Goal: Check status: Check status

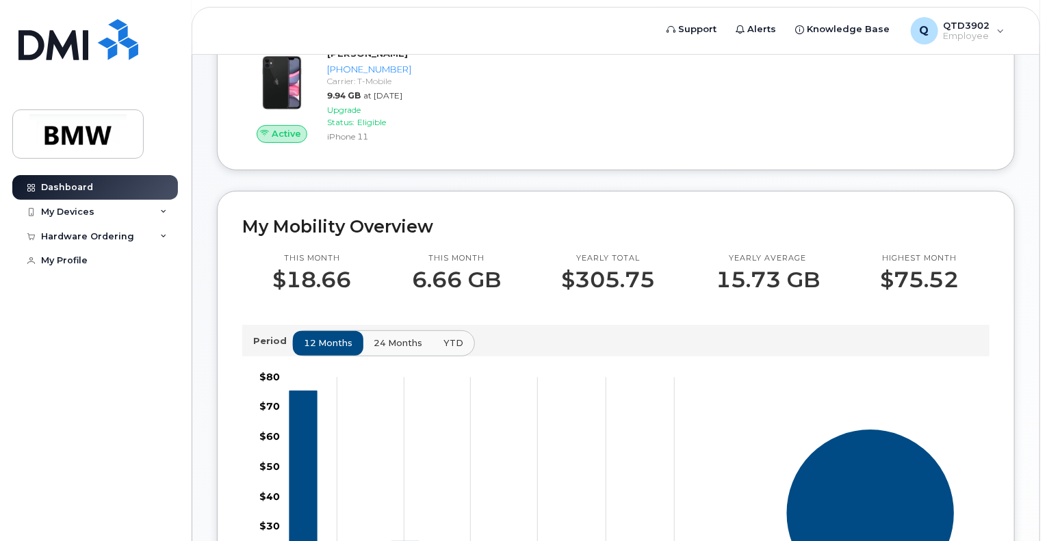
scroll to position [229, 0]
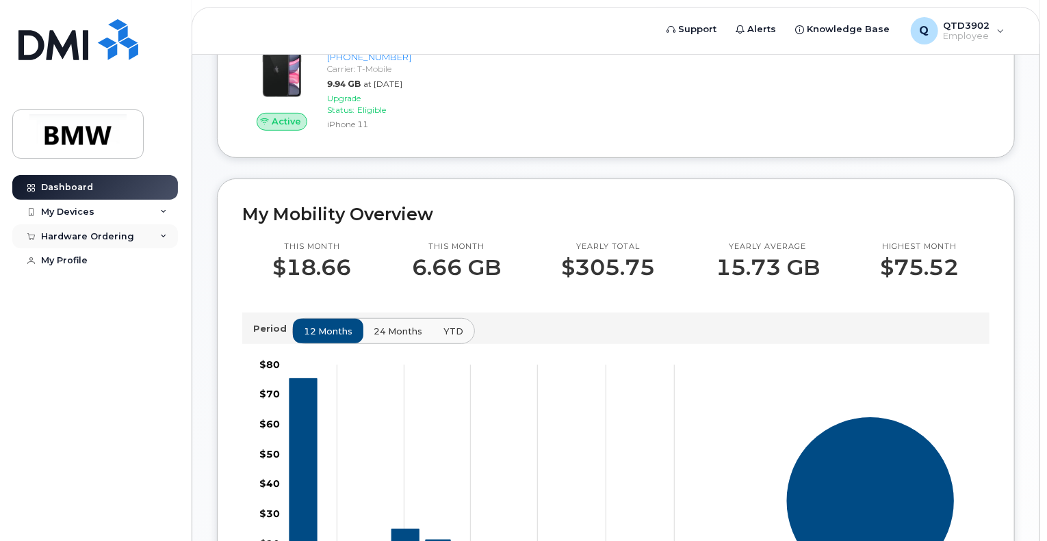
click at [107, 232] on div "Hardware Ordering" at bounding box center [87, 236] width 93 height 11
click at [98, 257] on link "My Orders" at bounding box center [107, 261] width 142 height 26
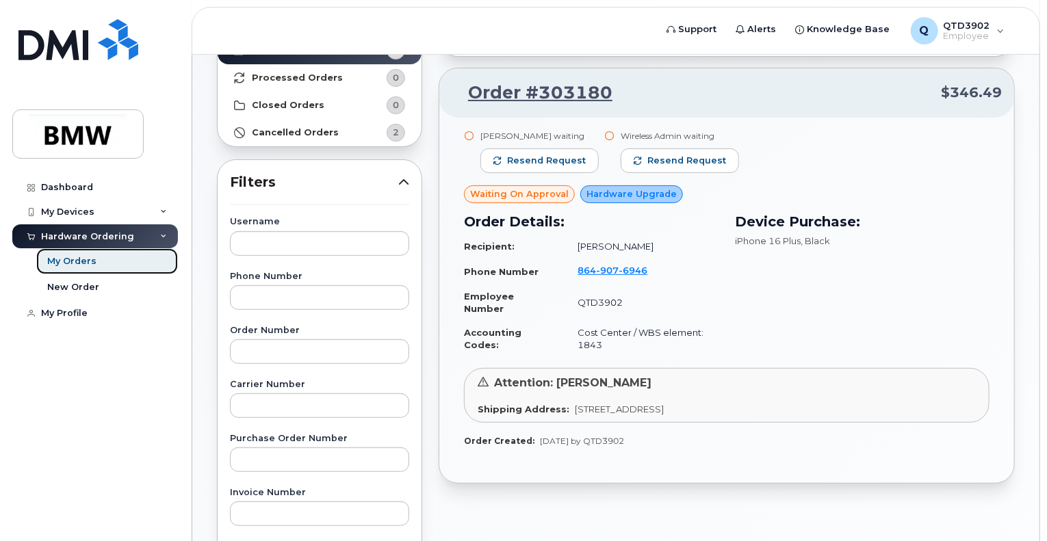
scroll to position [137, 0]
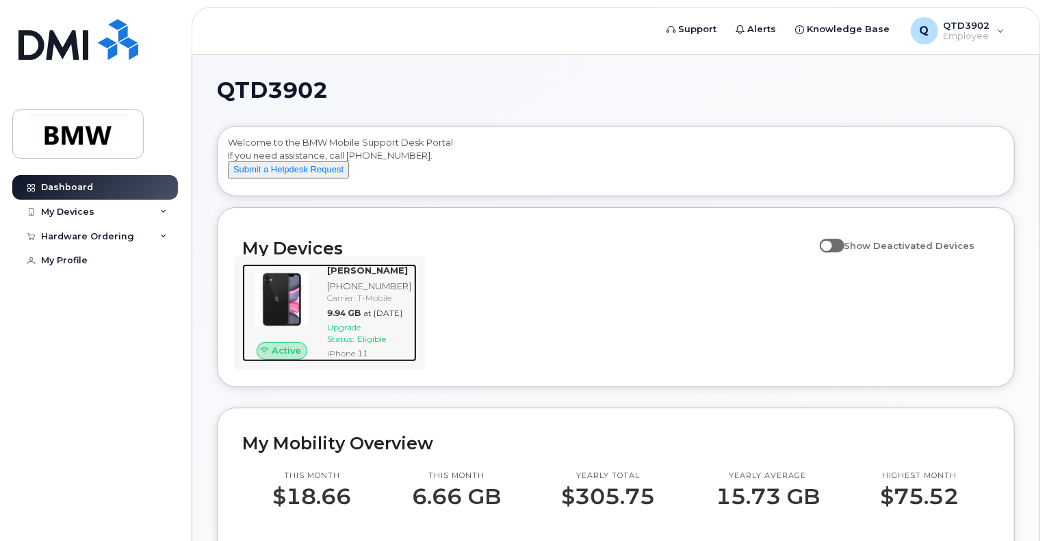
click at [311, 309] on img at bounding box center [281, 299] width 57 height 57
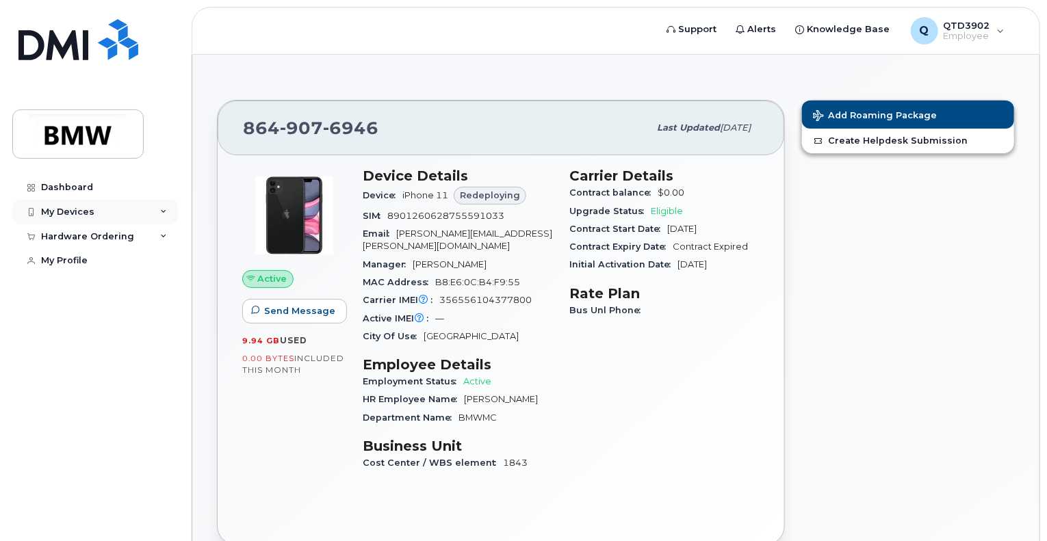
click at [73, 212] on div "My Devices" at bounding box center [67, 212] width 53 height 11
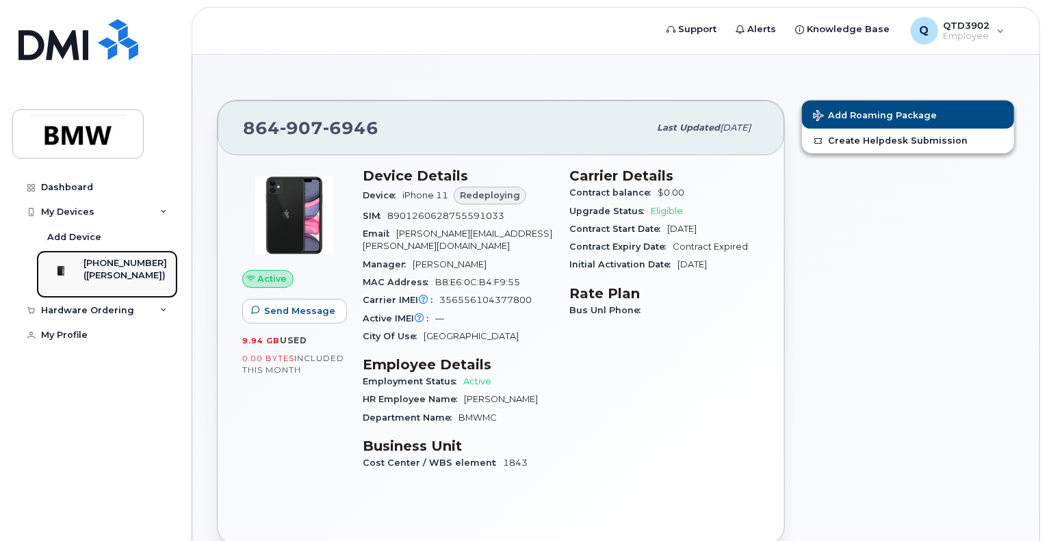
click at [117, 276] on div "([PERSON_NAME])" at bounding box center [124, 276] width 83 height 12
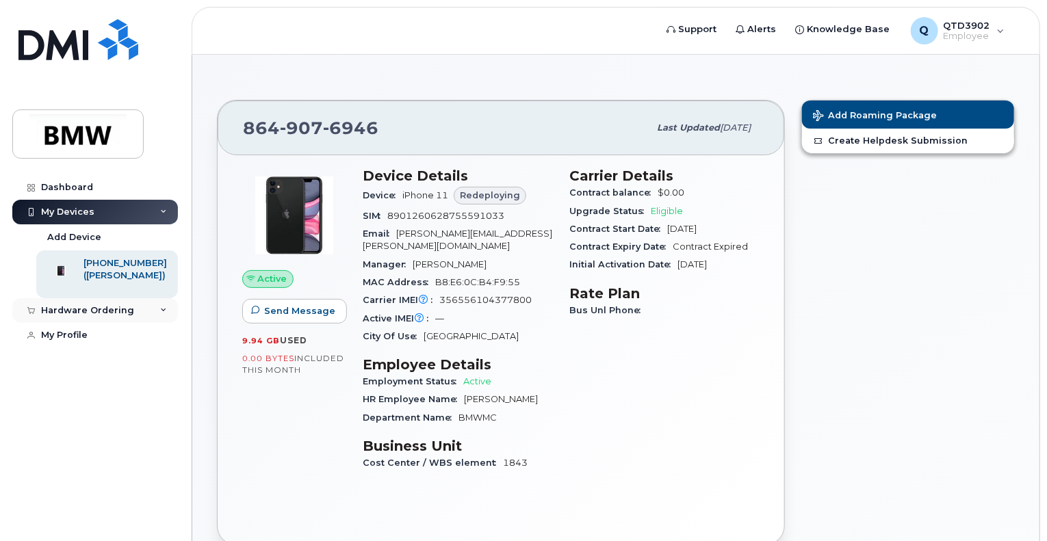
click at [112, 316] on div "Hardware Ordering" at bounding box center [87, 310] width 93 height 11
click at [77, 368] on div "New Order" at bounding box center [73, 362] width 52 height 12
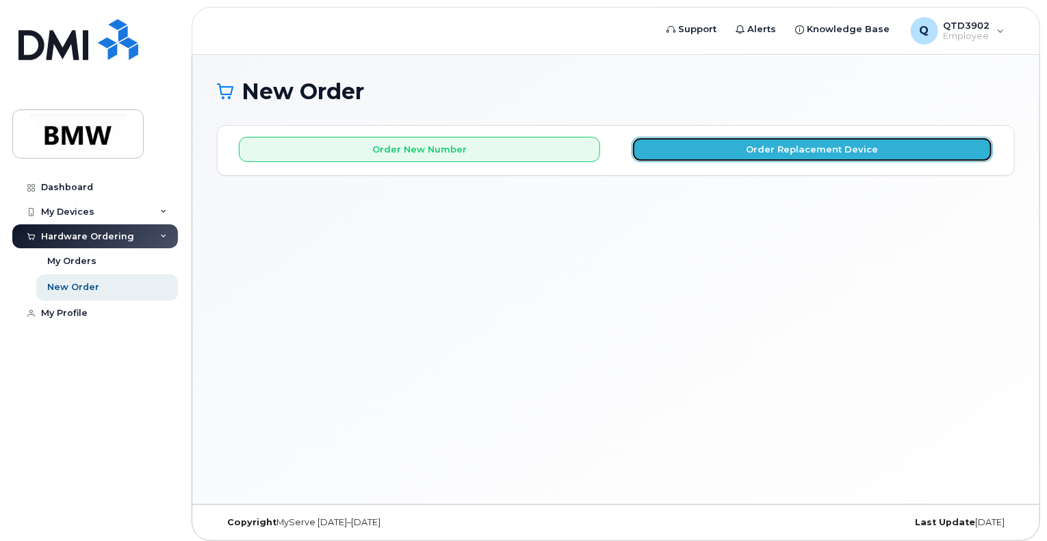
click at [795, 152] on button "Order Replacement Device" at bounding box center [812, 149] width 361 height 25
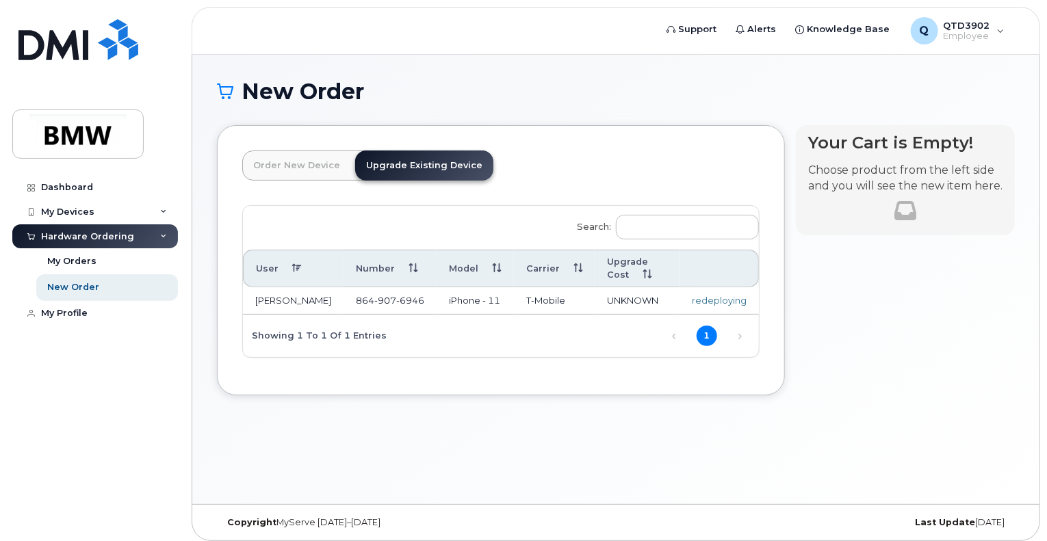
click at [717, 294] on div "redeploying" at bounding box center [719, 300] width 55 height 13
click at [83, 259] on div "My Orders" at bounding box center [71, 261] width 49 height 12
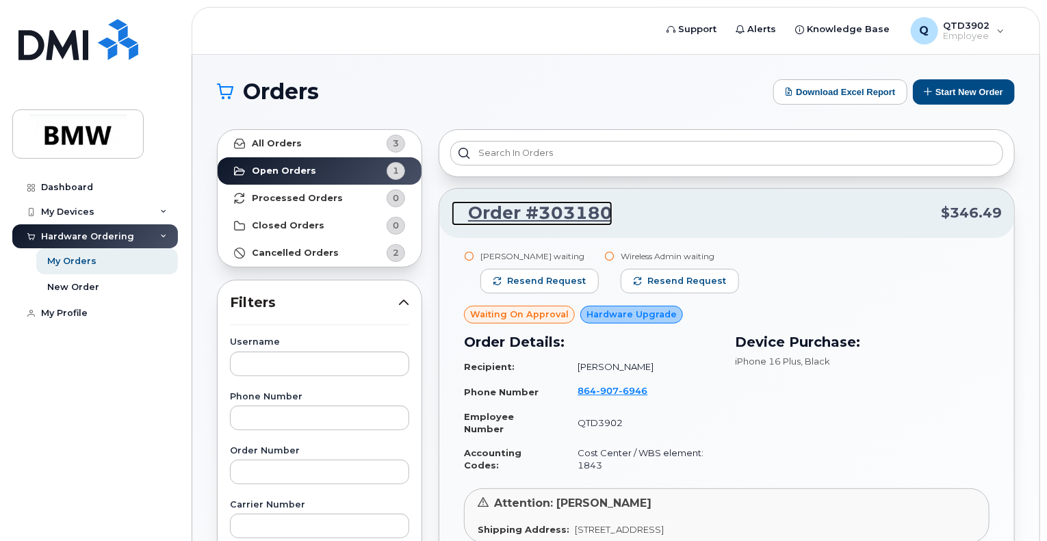
click at [567, 207] on link "Order #303180" at bounding box center [532, 213] width 161 height 25
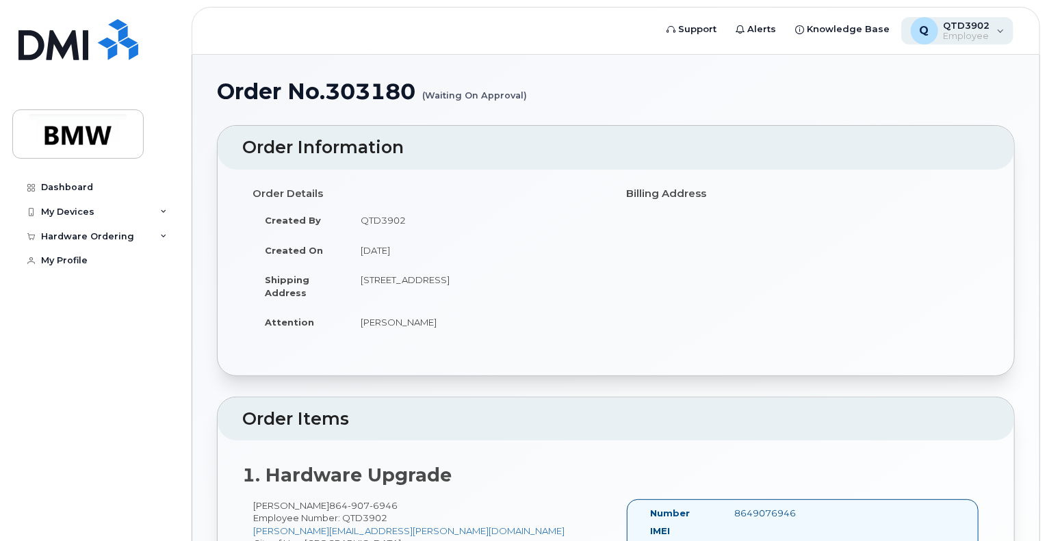
click at [955, 36] on span "Employee" at bounding box center [967, 36] width 47 height 11
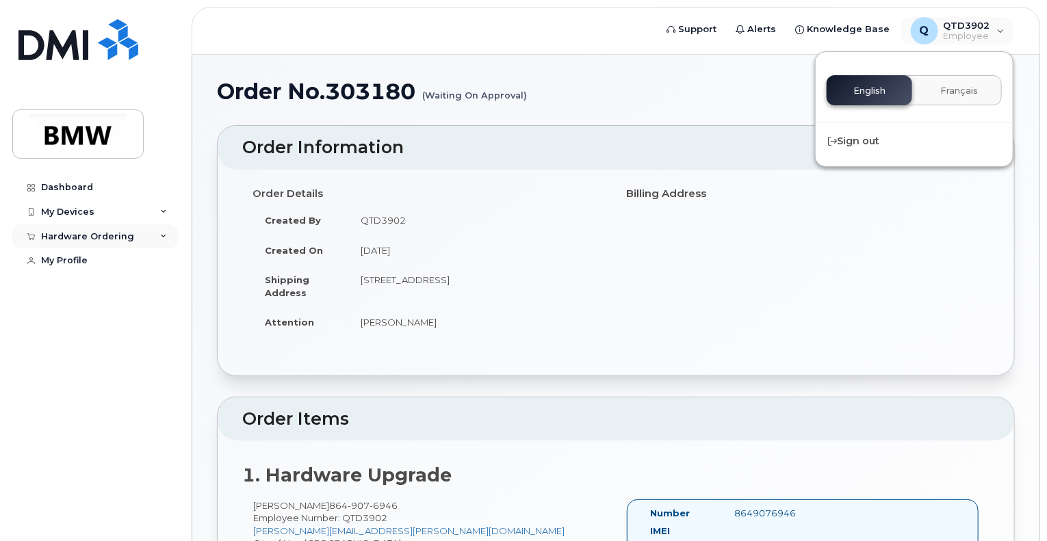
click at [73, 232] on div "Hardware Ordering" at bounding box center [87, 236] width 93 height 11
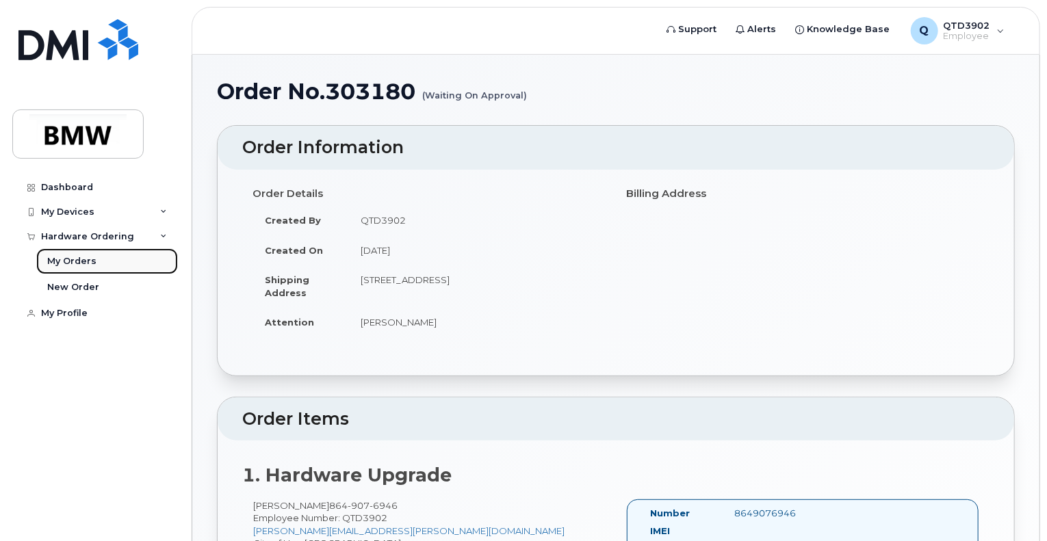
click at [73, 264] on div "My Orders" at bounding box center [71, 261] width 49 height 12
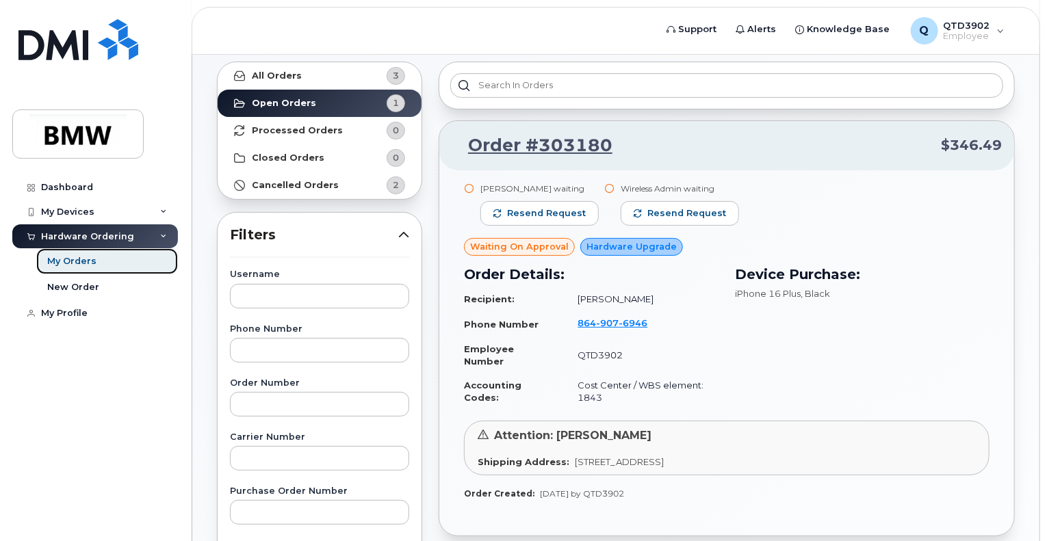
scroll to position [88, 0]
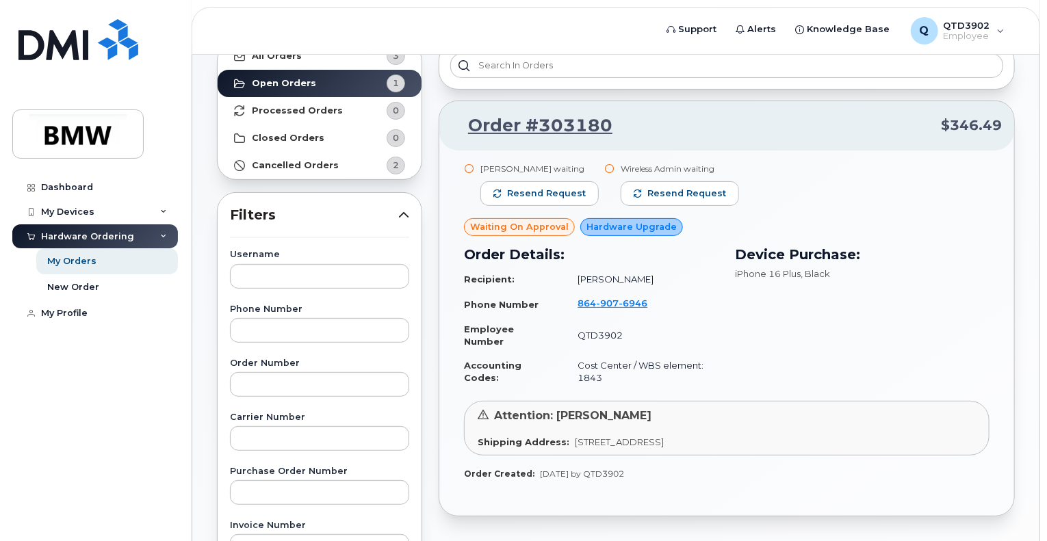
click at [561, 424] on div "Attention: Alicia Hyder Shipping Address: 340 Spring Forest Dr., Simpsonville, …" at bounding box center [727, 428] width 526 height 55
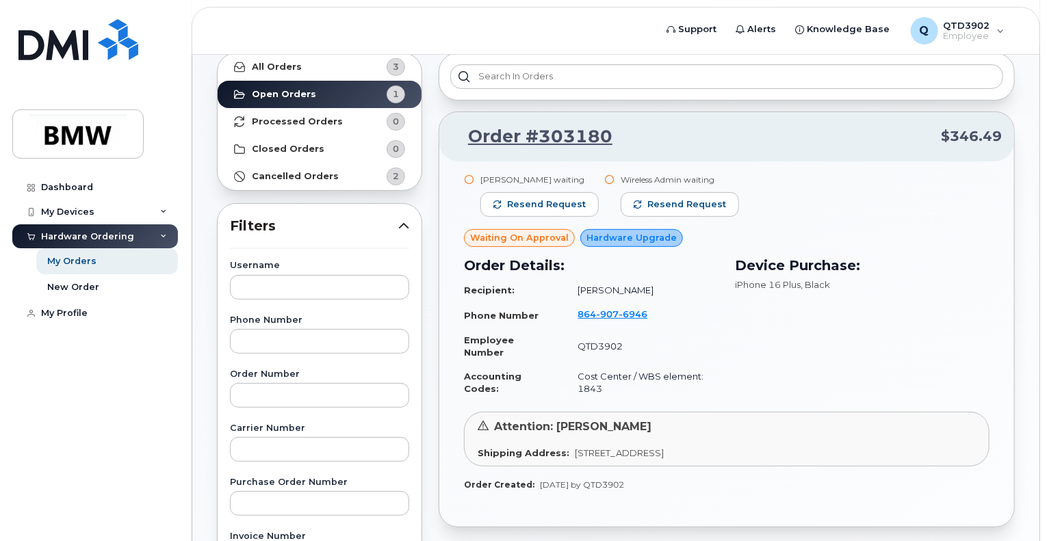
scroll to position [73, 0]
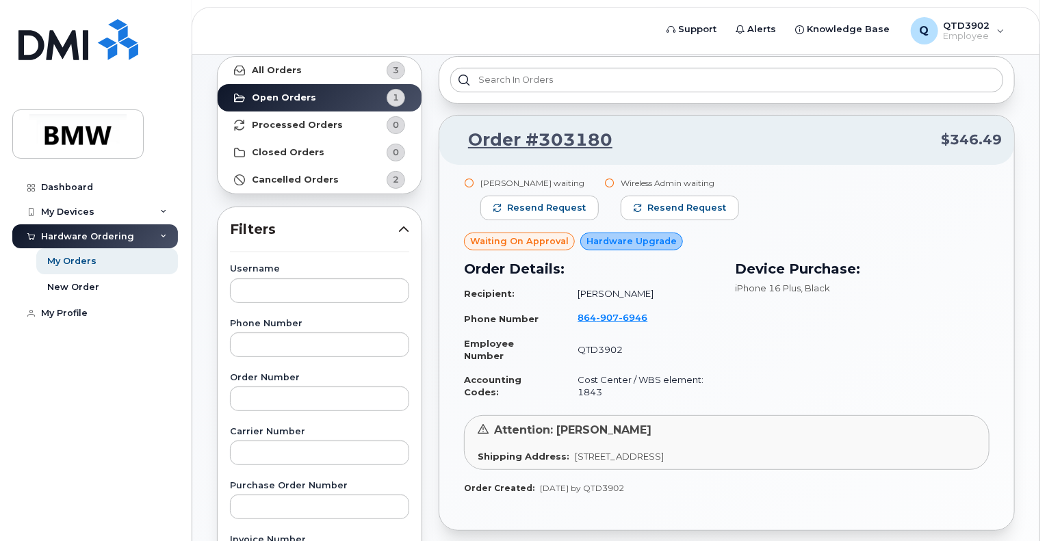
click at [512, 243] on span "Waiting On Approval" at bounding box center [519, 241] width 99 height 13
click at [606, 236] on span "Hardware Upgrade" at bounding box center [632, 241] width 90 height 13
click at [534, 142] on link "Order #303180" at bounding box center [532, 140] width 161 height 25
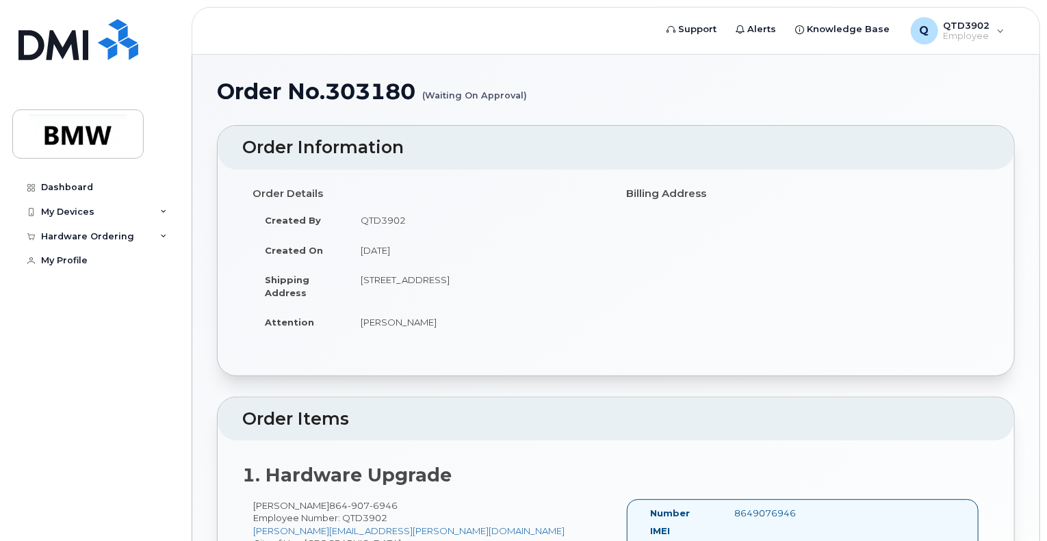
click at [300, 101] on h1 "Order No.303180 (Waiting On Approval)" at bounding box center [616, 91] width 798 height 24
click at [79, 185] on div "Dashboard" at bounding box center [67, 187] width 52 height 11
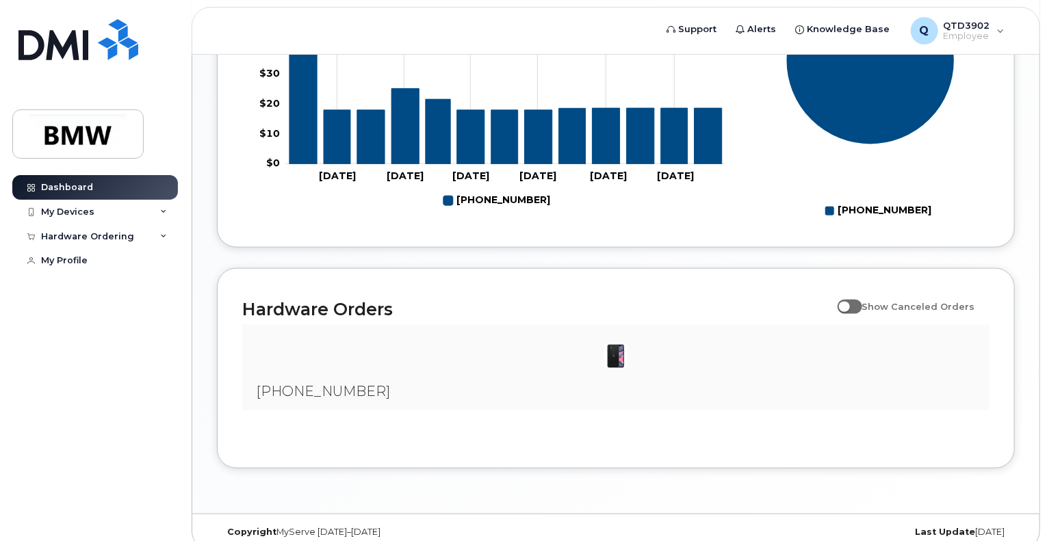
scroll to position [708, 0]
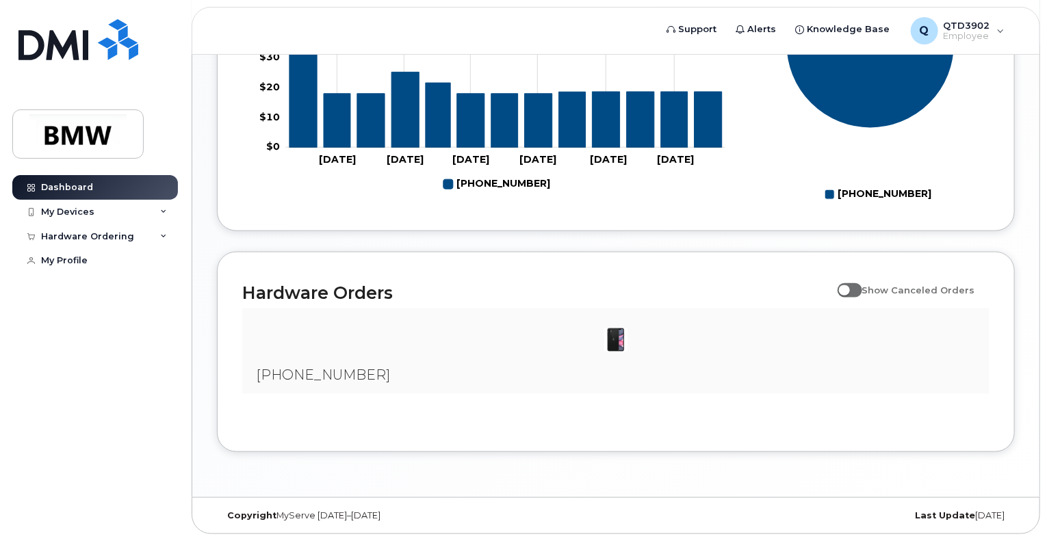
click at [471, 373] on div "[PHONE_NUMBER]" at bounding box center [615, 352] width 747 height 86
click at [619, 339] on img at bounding box center [615, 339] width 27 height 27
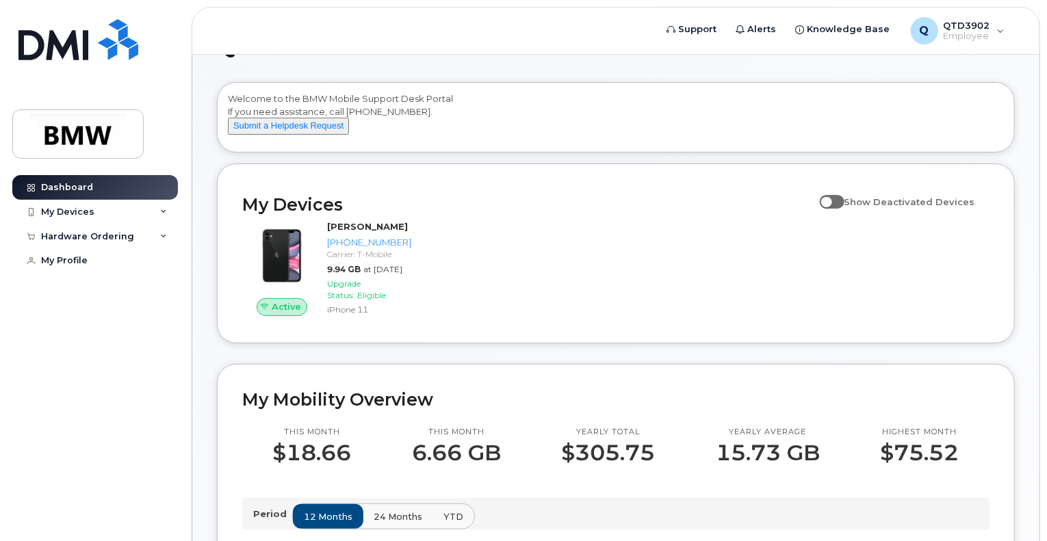
scroll to position [0, 0]
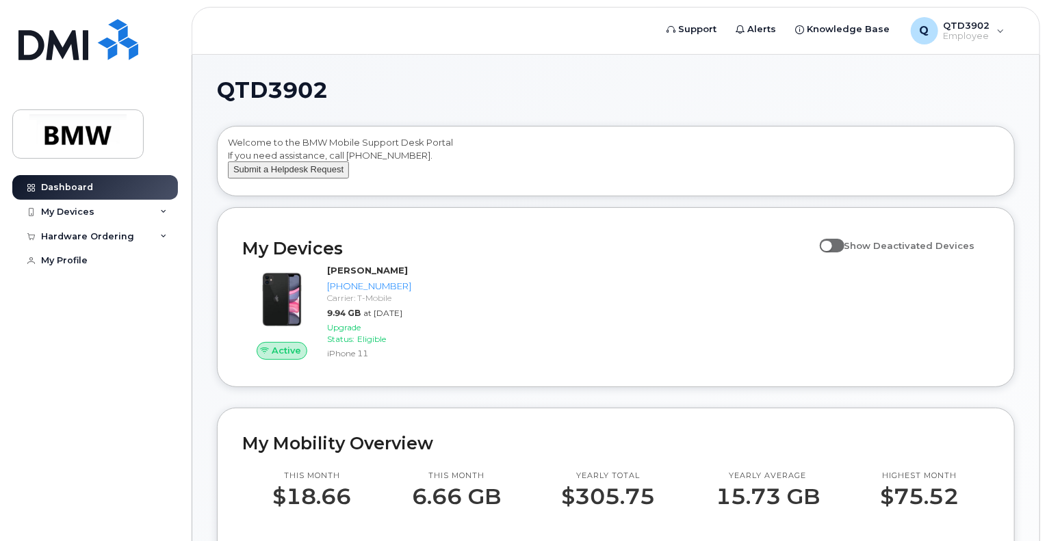
click at [324, 179] on button "Submit a Helpdesk Request" at bounding box center [288, 170] width 121 height 17
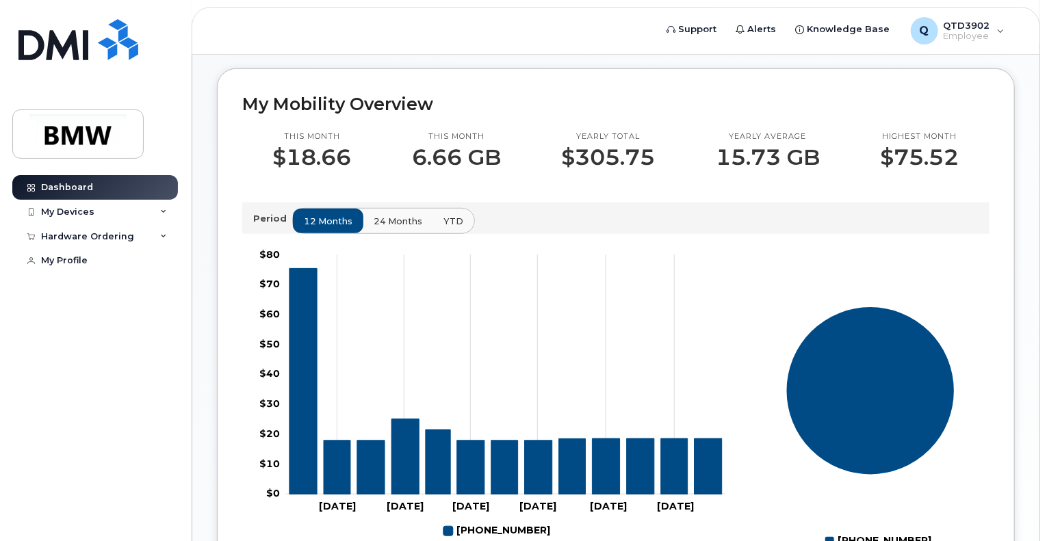
scroll to position [708, 0]
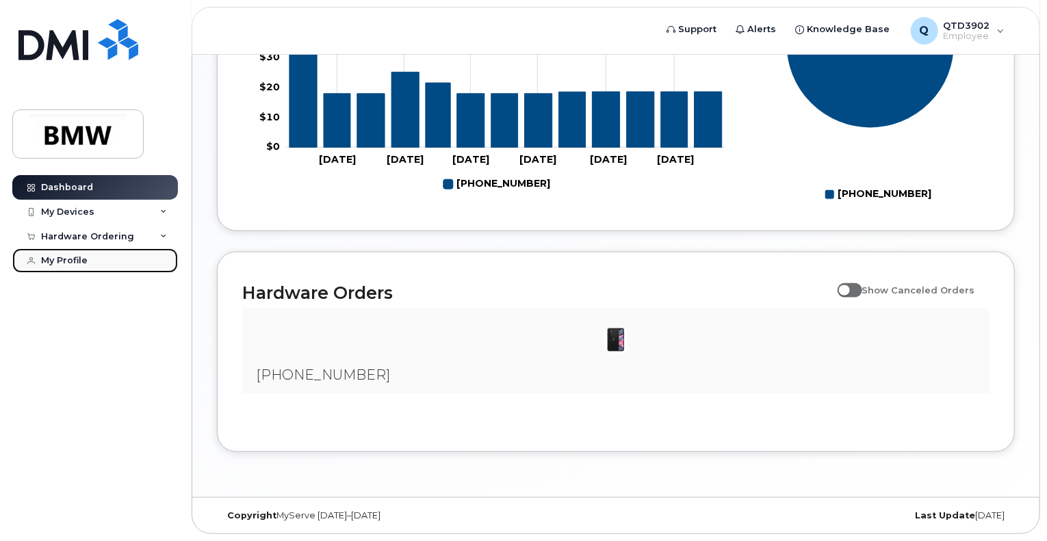
click at [90, 255] on link "My Profile" at bounding box center [95, 260] width 166 height 25
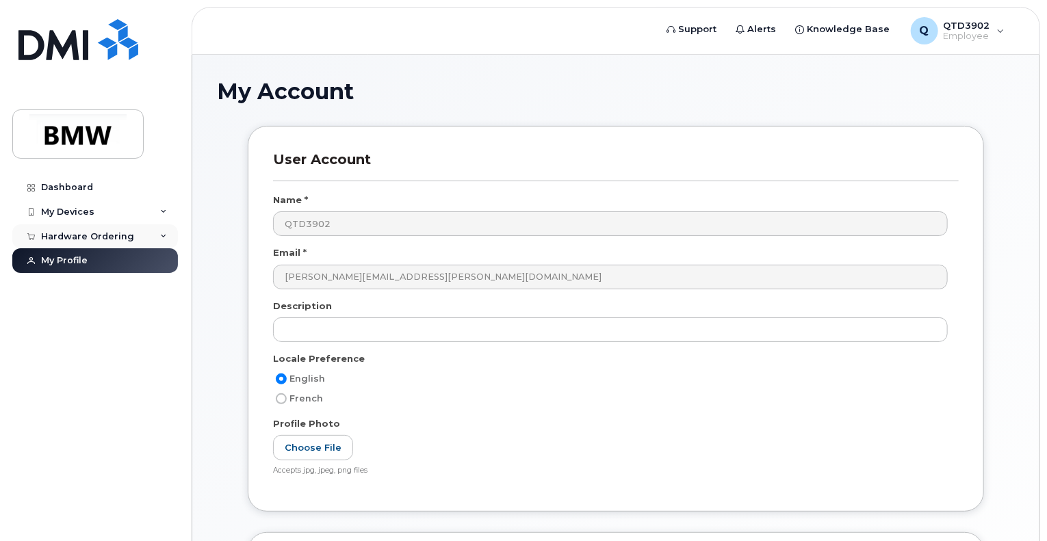
click at [72, 231] on div "Hardware Ordering" at bounding box center [87, 236] width 93 height 11
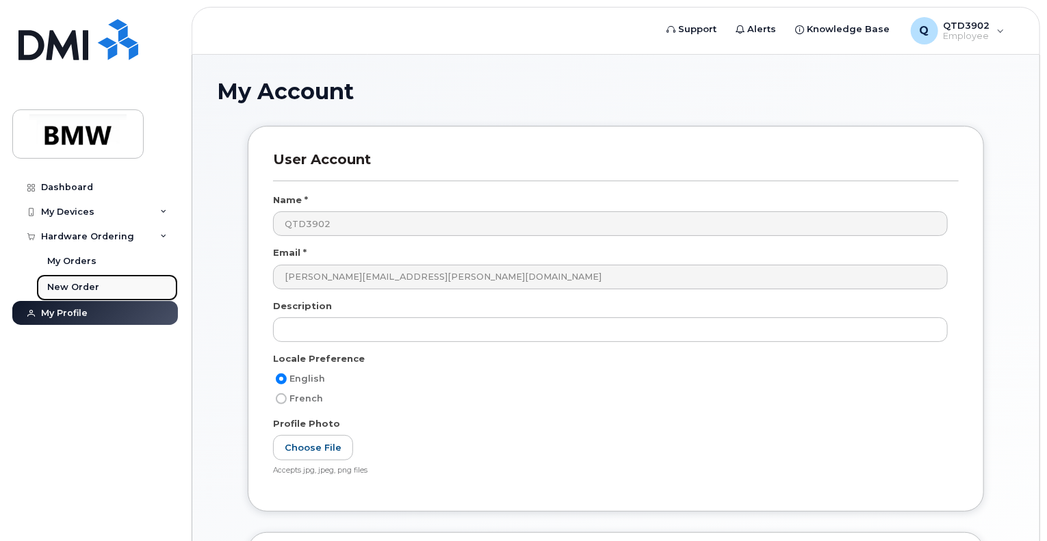
click at [68, 284] on div "New Order" at bounding box center [73, 287] width 52 height 12
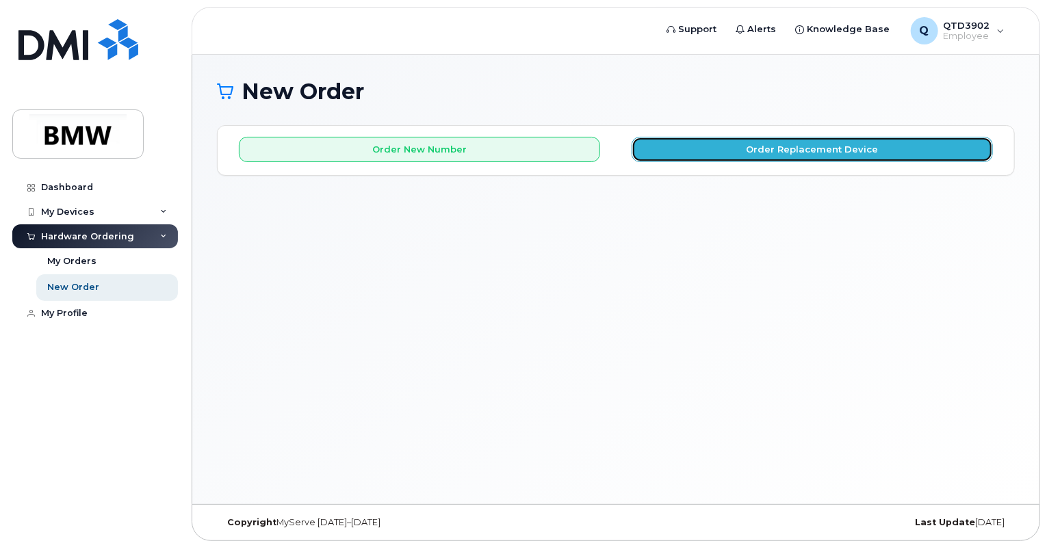
click at [760, 142] on button "Order Replacement Device" at bounding box center [812, 149] width 361 height 25
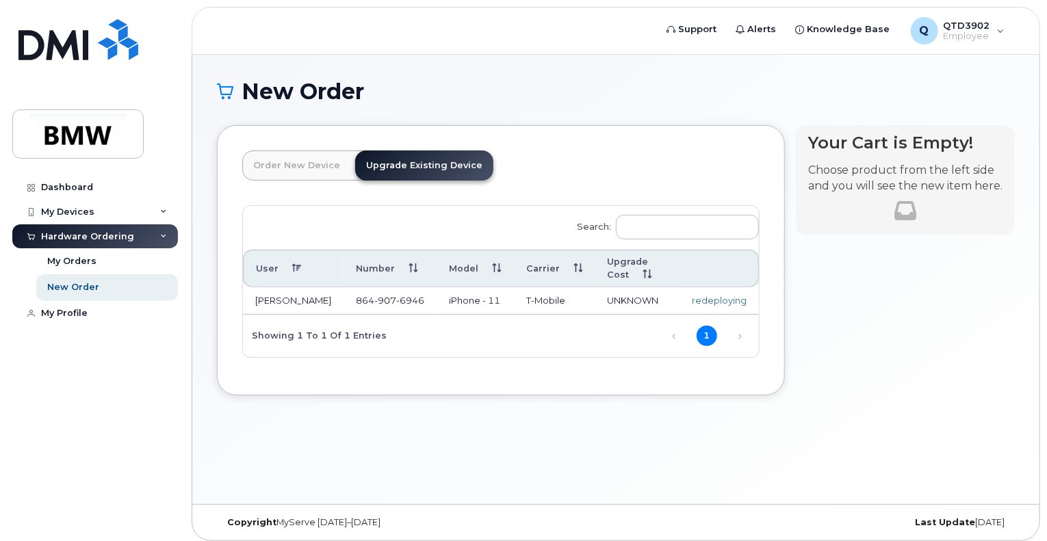
click at [731, 294] on div "redeploying" at bounding box center [719, 300] width 55 height 13
drag, startPoint x: 693, startPoint y: 287, endPoint x: 753, endPoint y: 290, distance: 60.3
click at [753, 290] on td "redeploying" at bounding box center [719, 300] width 79 height 27
click at [706, 326] on link "1" at bounding box center [707, 336] width 21 height 21
click at [740, 326] on link "Next" at bounding box center [740, 336] width 21 height 21
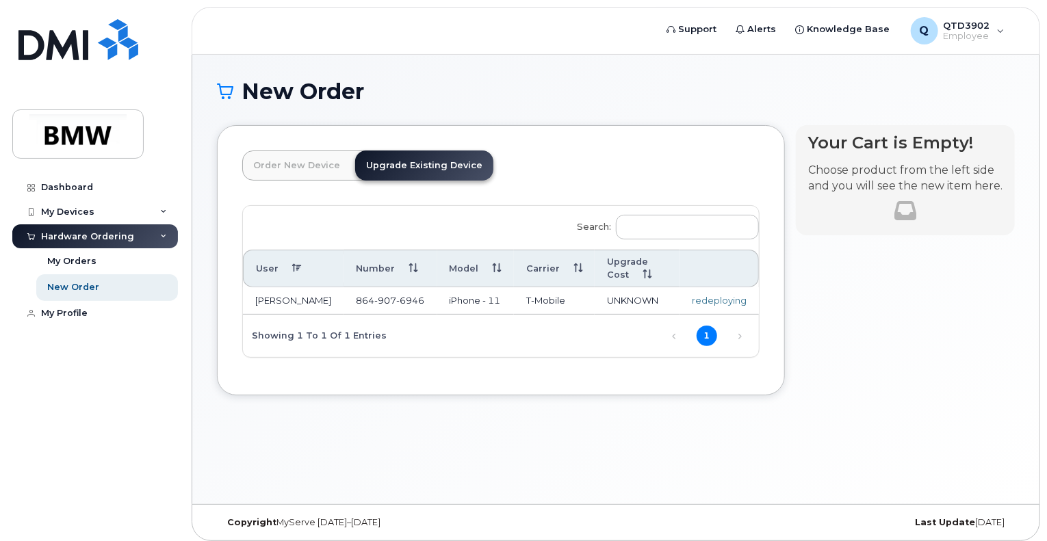
click at [300, 166] on link "Order New Device" at bounding box center [296, 166] width 109 height 30
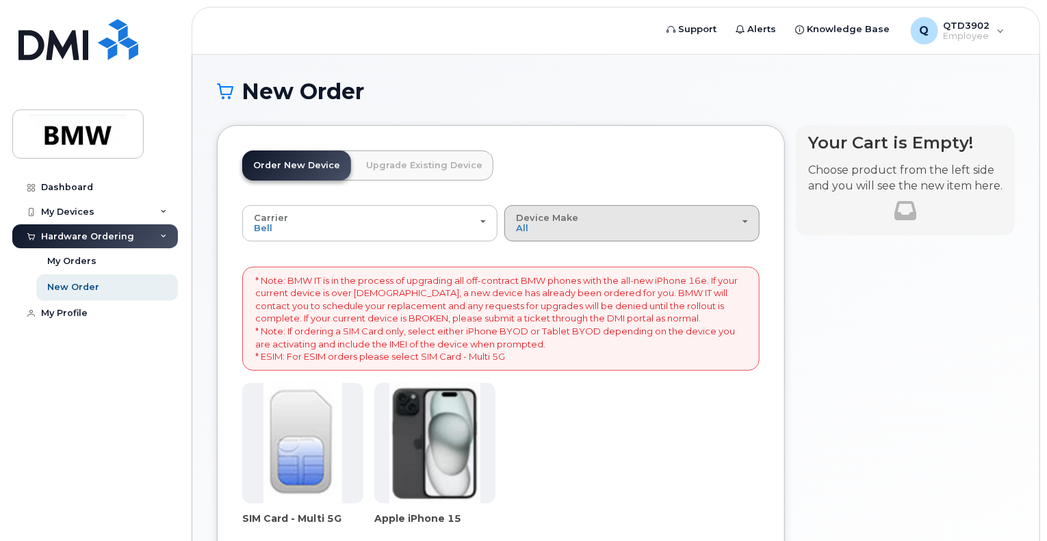
click at [747, 216] on div "Device Make All iPhone" at bounding box center [632, 223] width 232 height 21
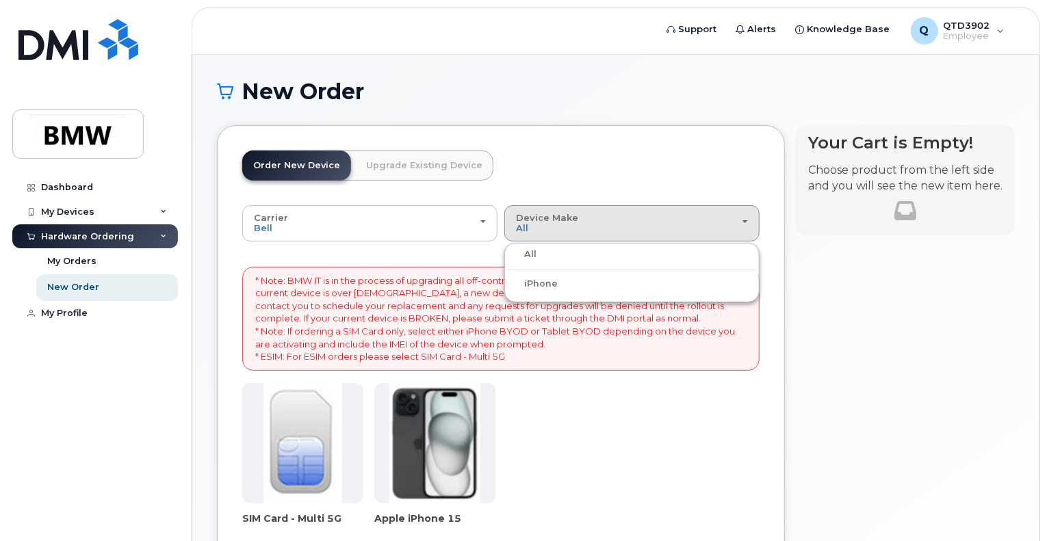
click at [713, 290] on div "iPhone" at bounding box center [632, 284] width 248 height 16
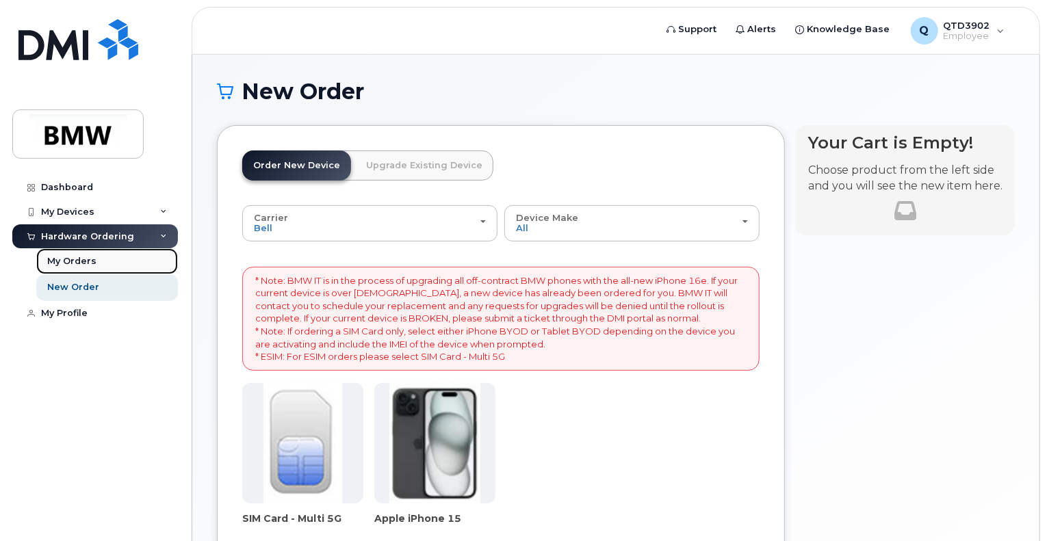
click at [85, 258] on div "My Orders" at bounding box center [71, 261] width 49 height 12
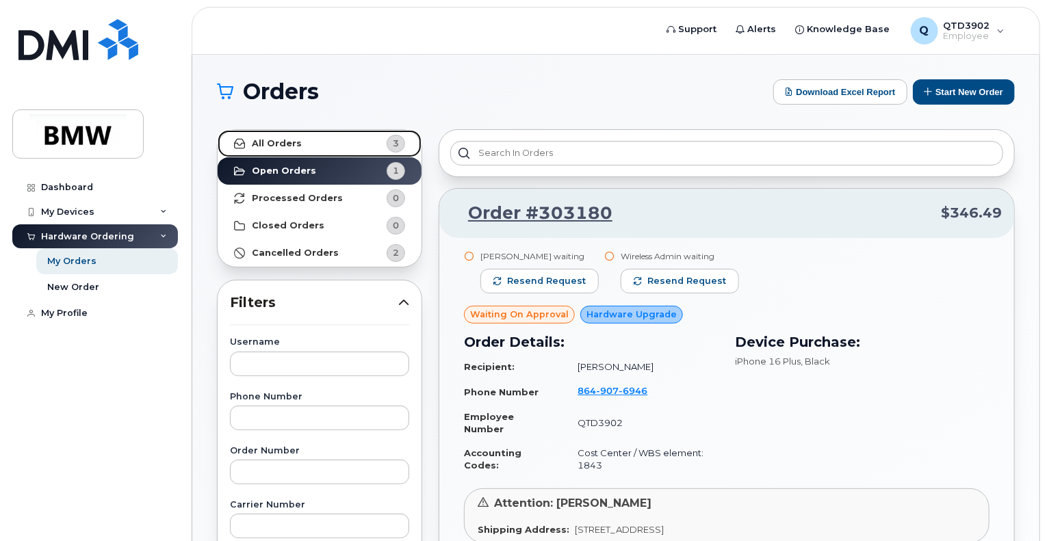
click at [274, 138] on strong "All Orders" at bounding box center [277, 143] width 50 height 11
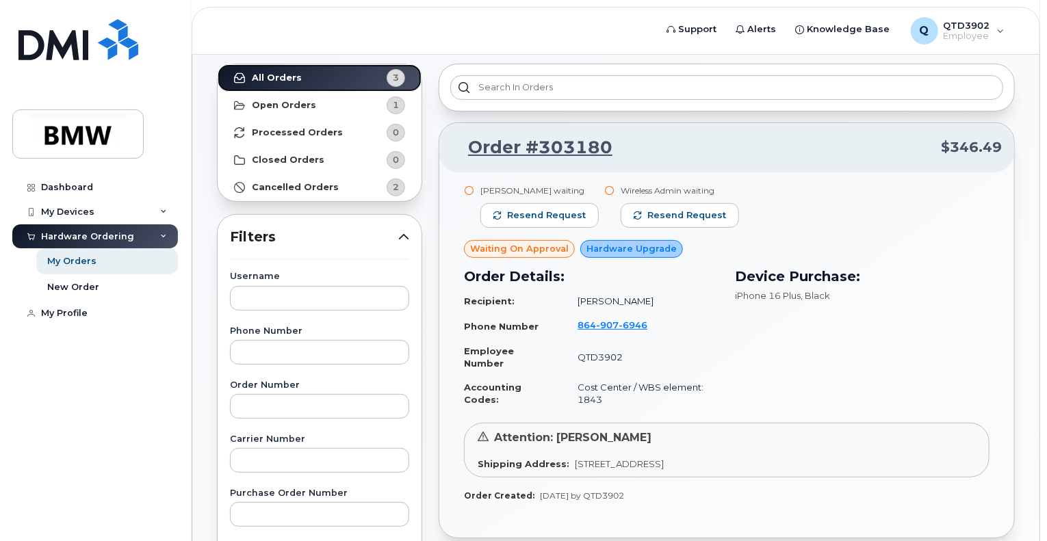
scroll to position [137, 0]
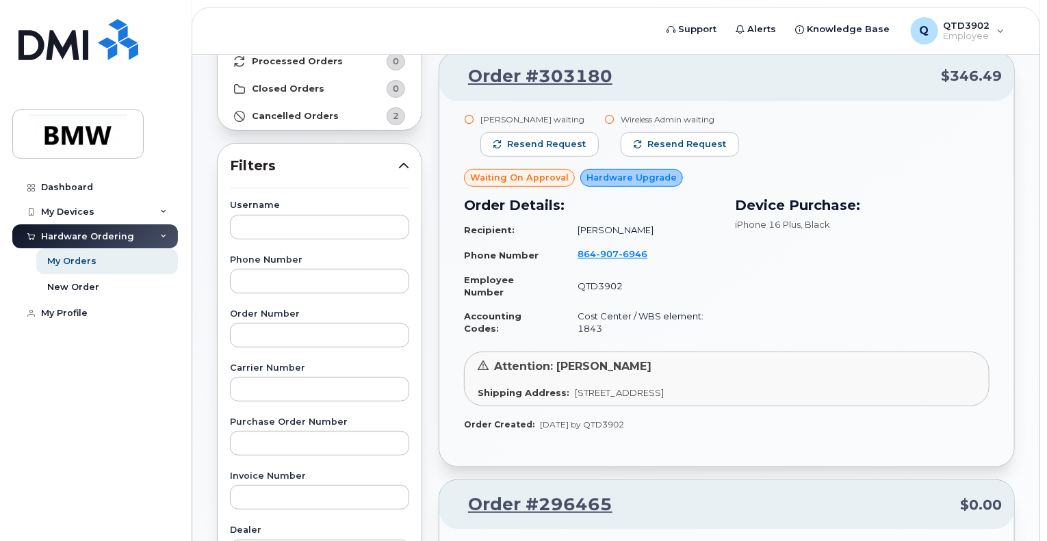
click at [522, 179] on span "Waiting On Approval" at bounding box center [519, 177] width 99 height 13
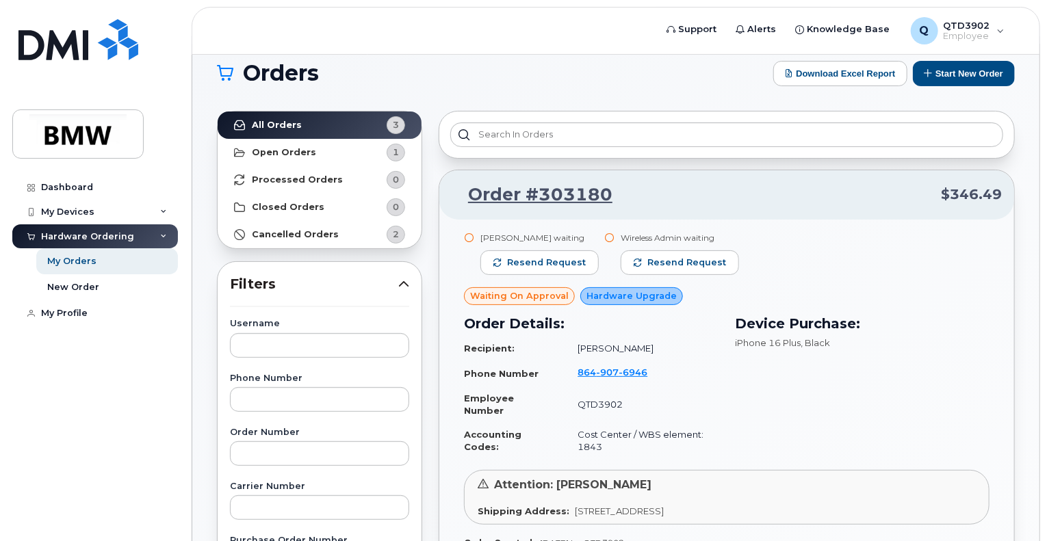
scroll to position [0, 0]
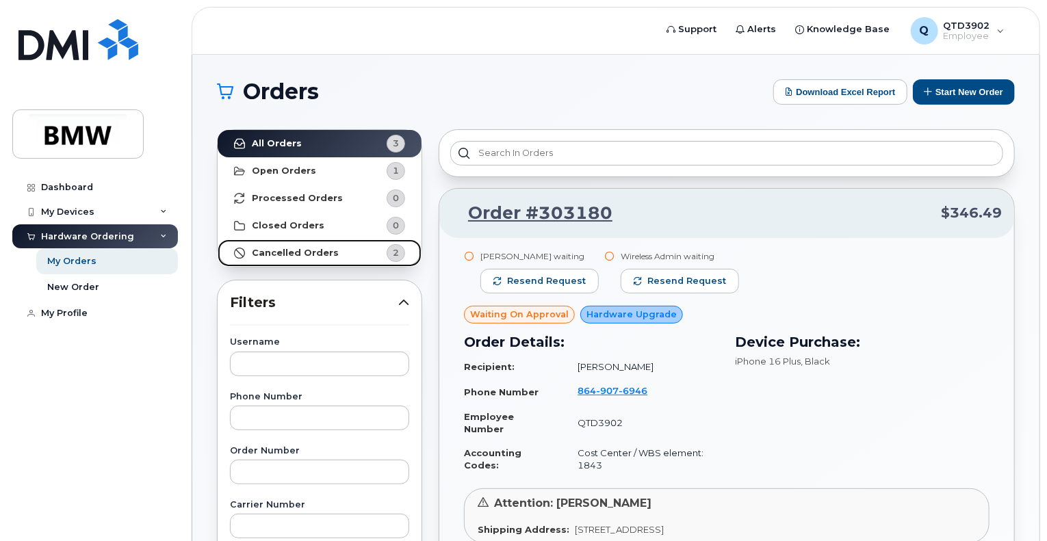
click at [279, 248] on strong "Cancelled Orders" at bounding box center [295, 253] width 87 height 11
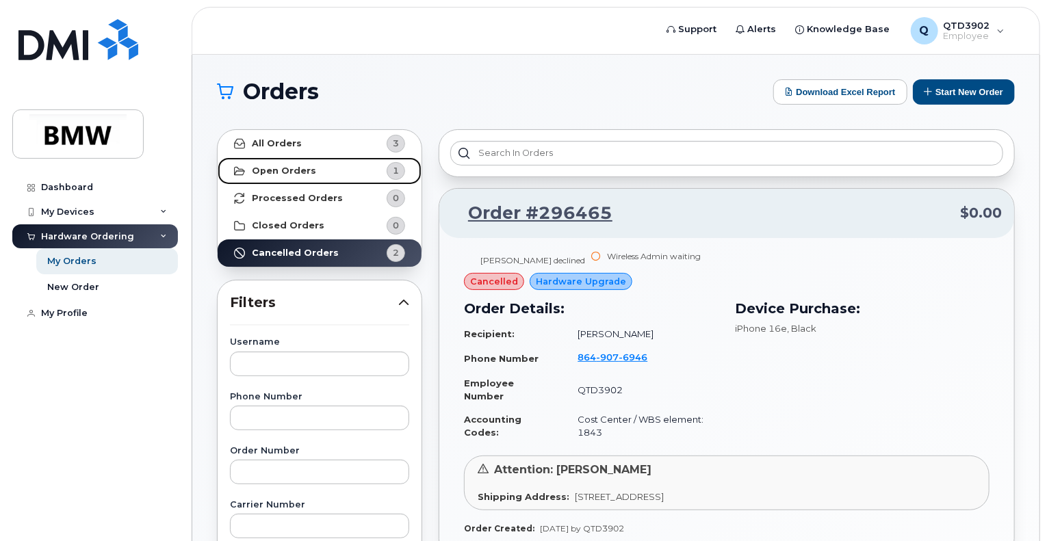
click at [273, 166] on strong "Open Orders" at bounding box center [284, 171] width 64 height 11
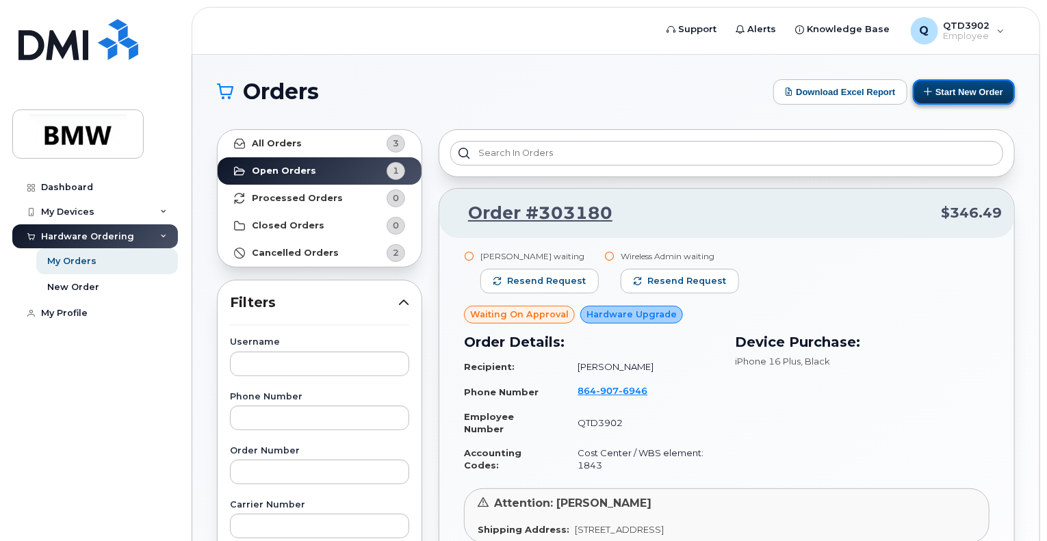
click at [966, 86] on button "Start New Order" at bounding box center [964, 91] width 102 height 25
click at [981, 27] on span "QTD3902" at bounding box center [967, 25] width 47 height 11
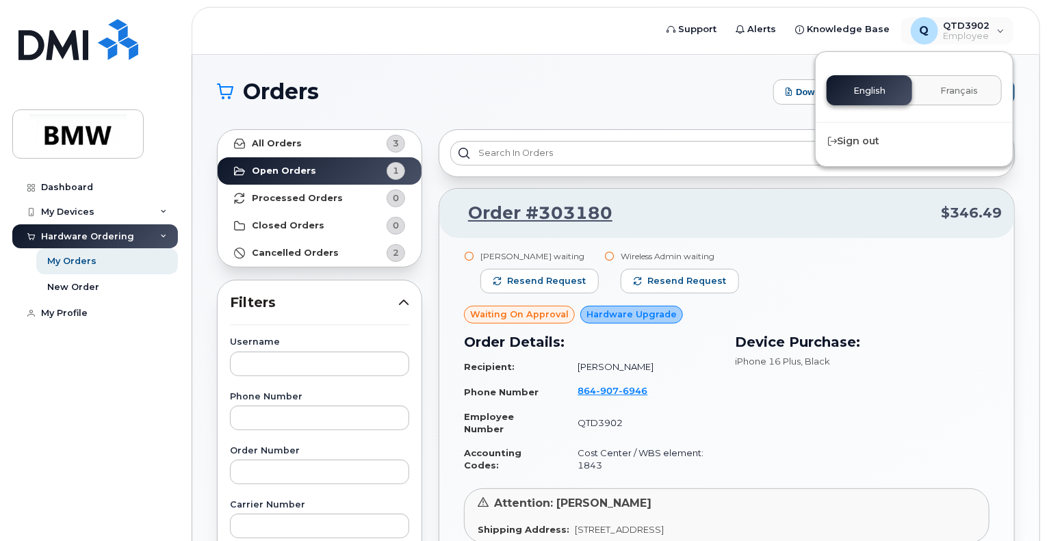
click at [634, 102] on h1 "Orders" at bounding box center [492, 92] width 550 height 22
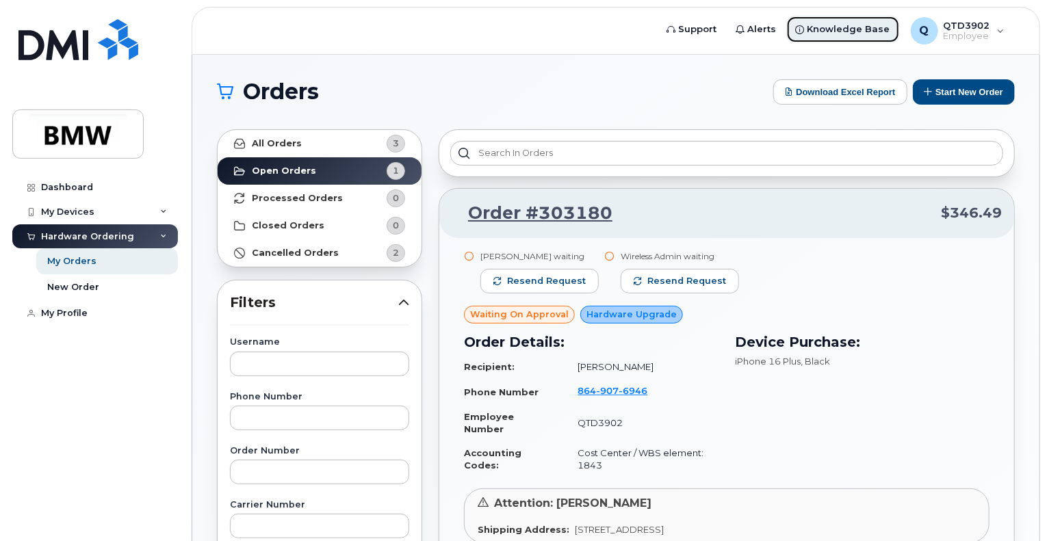
click at [849, 30] on span "Knowledge Base" at bounding box center [849, 30] width 83 height 14
click at [998, 26] on div "Q QTD3902 Employee" at bounding box center [957, 30] width 113 height 27
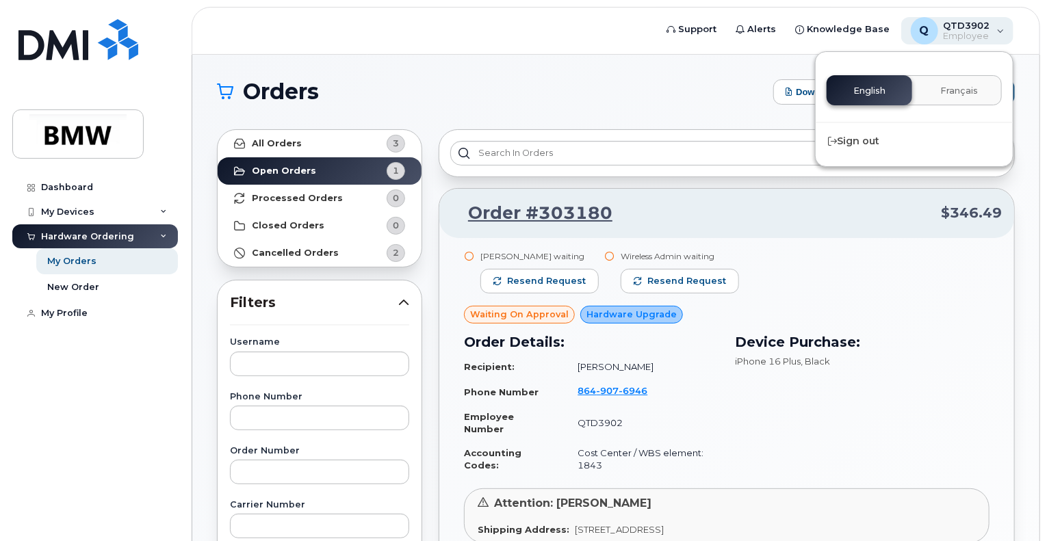
click at [998, 26] on div "Q QTD3902 Employee" at bounding box center [957, 30] width 113 height 27
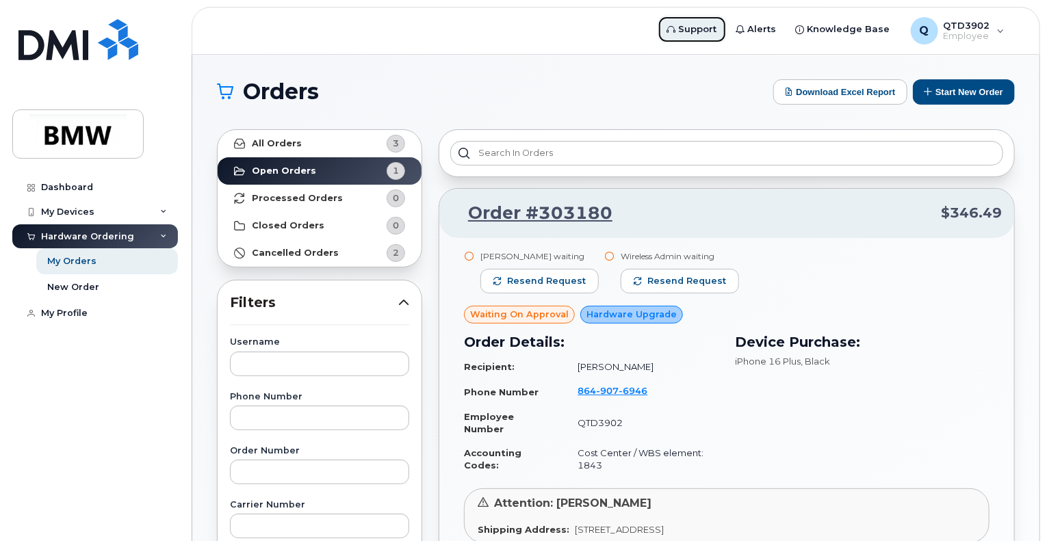
click at [717, 33] on span "Support" at bounding box center [698, 30] width 38 height 14
drag, startPoint x: 969, startPoint y: 95, endPoint x: 1044, endPoint y: 193, distance: 123.5
click at [969, 95] on button "Start New Order" at bounding box center [964, 91] width 102 height 25
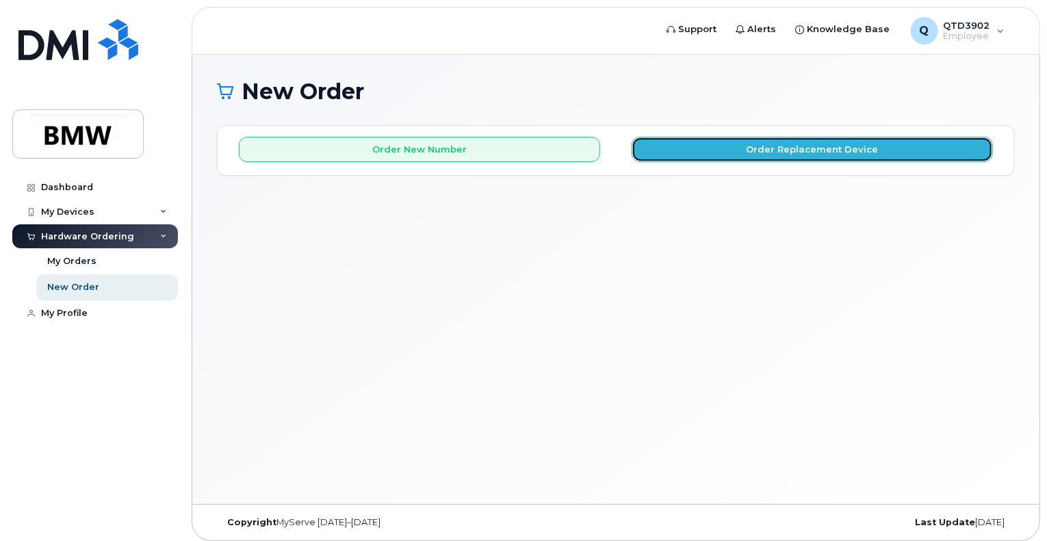
click at [814, 149] on button "Order Replacement Device" at bounding box center [812, 149] width 361 height 25
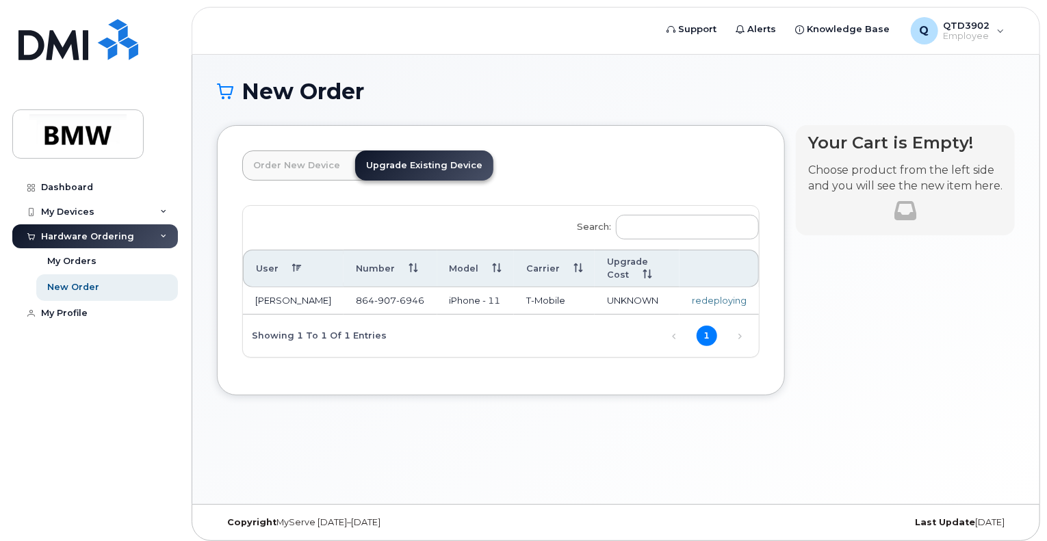
click at [721, 294] on div "redeploying" at bounding box center [719, 300] width 55 height 13
click at [708, 326] on link "1" at bounding box center [707, 336] width 21 height 21
click at [374, 295] on span "907" at bounding box center [385, 300] width 22 height 11
drag, startPoint x: 299, startPoint y: 284, endPoint x: 265, endPoint y: 264, distance: 39.6
click at [285, 287] on td "[PERSON_NAME]" at bounding box center [293, 300] width 101 height 27
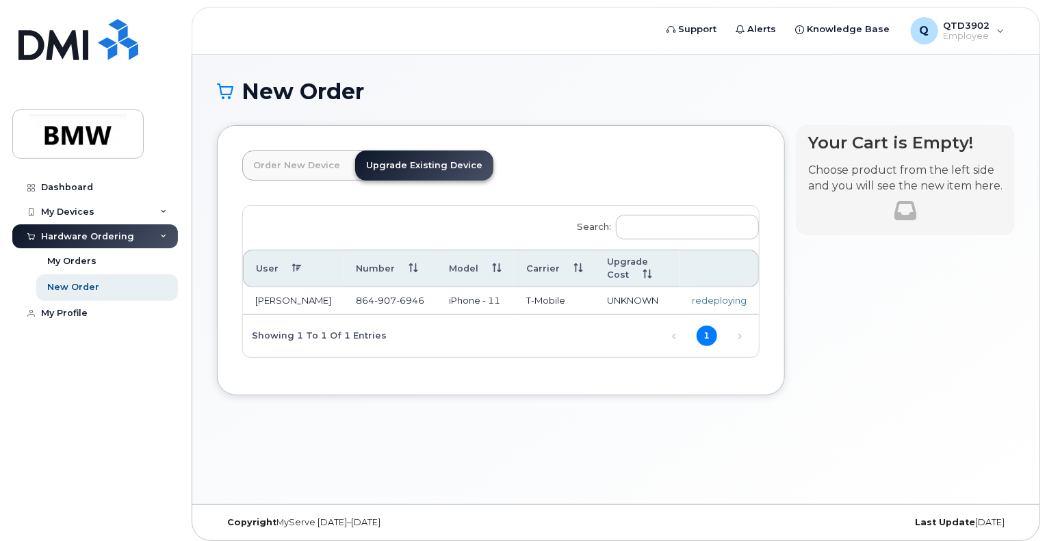
click at [258, 290] on td "[PERSON_NAME]" at bounding box center [293, 300] width 101 height 27
click at [344, 259] on th "Number" at bounding box center [391, 269] width 94 height 38
click at [374, 295] on span "907" at bounding box center [385, 300] width 22 height 11
click at [618, 295] on span "UNKNOWN" at bounding box center [632, 300] width 51 height 11
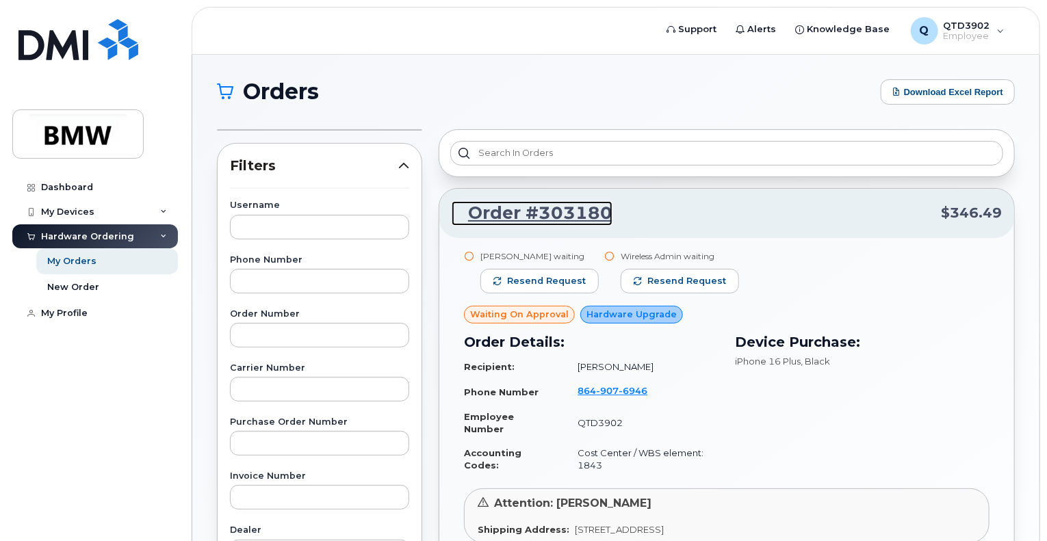
drag, startPoint x: 570, startPoint y: 216, endPoint x: 936, endPoint y: 243, distance: 367.2
click at [570, 216] on link "Order #303180" at bounding box center [532, 213] width 161 height 25
click at [164, 207] on div "My Devices" at bounding box center [95, 212] width 166 height 25
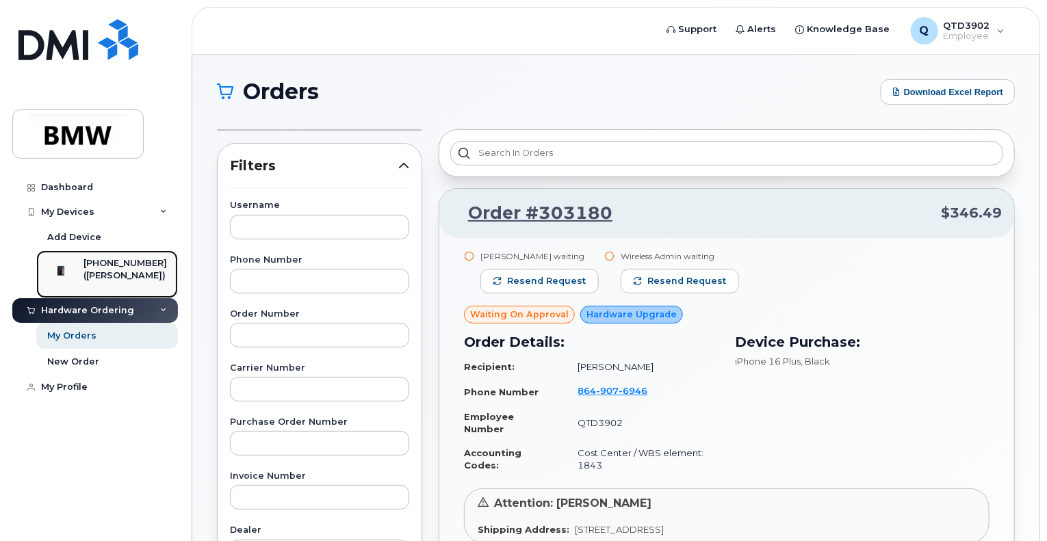
click at [128, 270] on div "([PERSON_NAME])" at bounding box center [124, 276] width 83 height 12
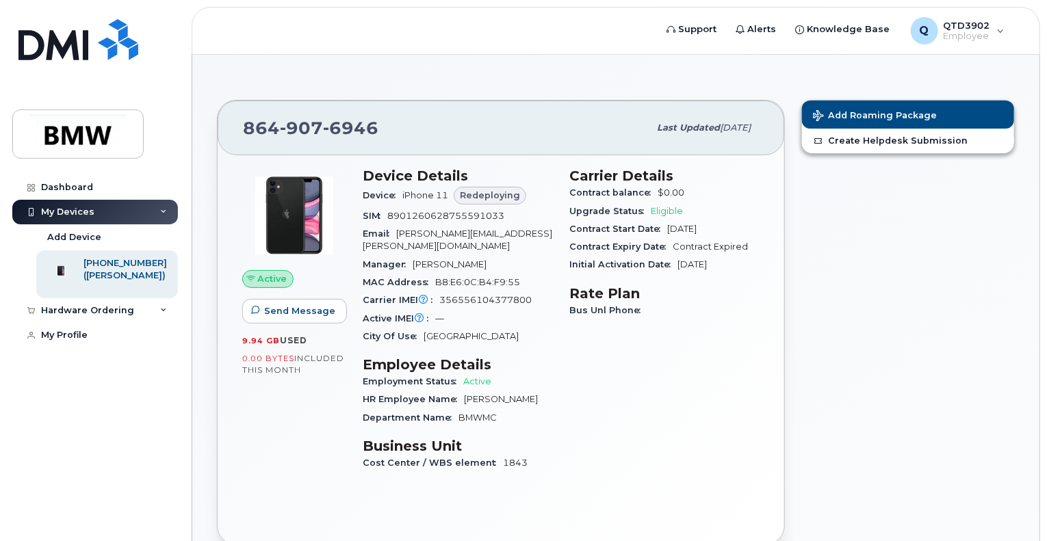
drag, startPoint x: 736, startPoint y: 266, endPoint x: 677, endPoint y: 262, distance: 59.7
click at [677, 262] on div "Initial Activation Date [DATE]" at bounding box center [664, 265] width 190 height 18
click at [694, 350] on div "Carrier Details Contract balance $0.00 Upgrade Status Eligible Contract Start D…" at bounding box center [664, 325] width 207 height 332
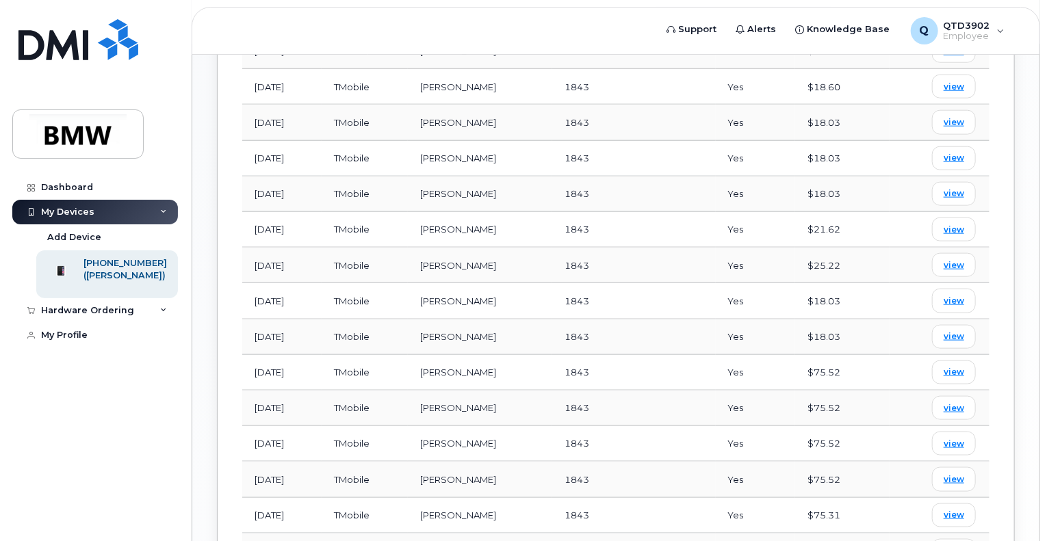
scroll to position [753, 0]
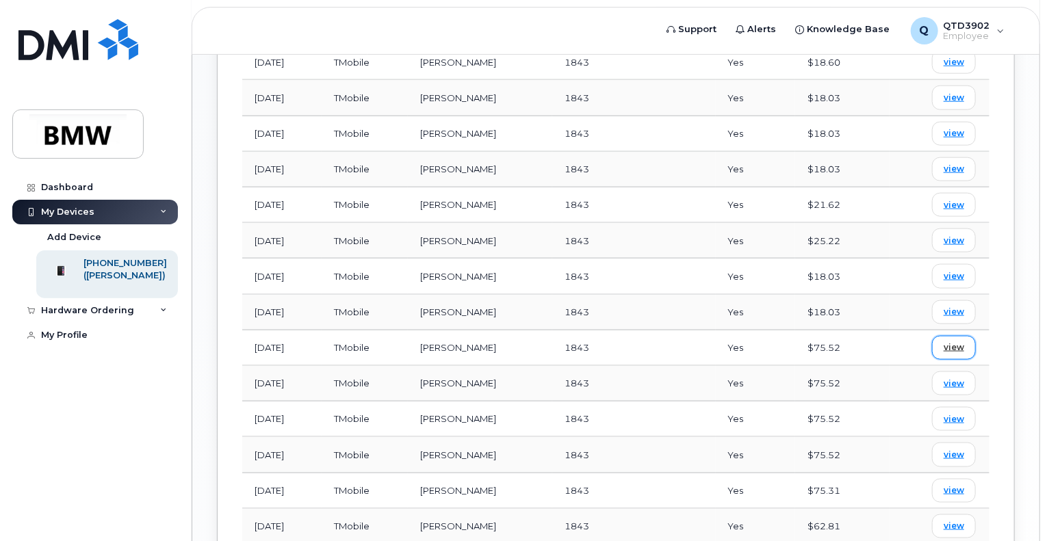
click at [958, 342] on span "view" at bounding box center [954, 348] width 21 height 12
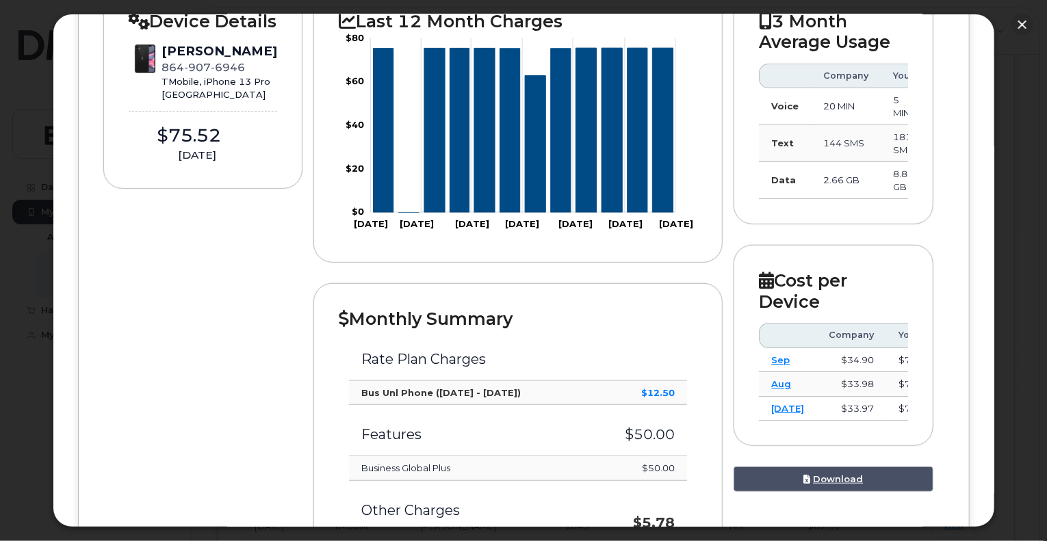
scroll to position [0, 0]
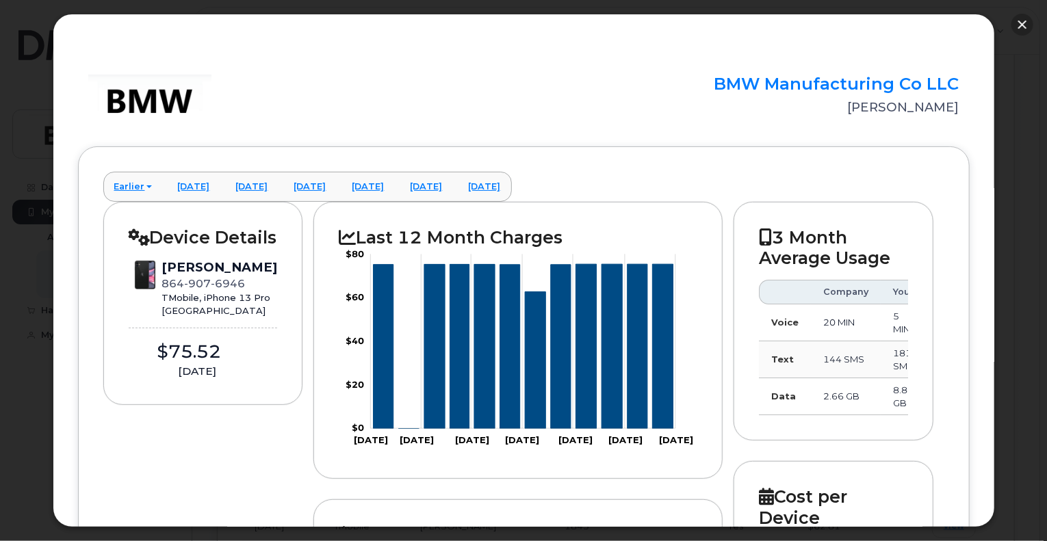
click at [1024, 21] on button "button" at bounding box center [1023, 25] width 22 height 22
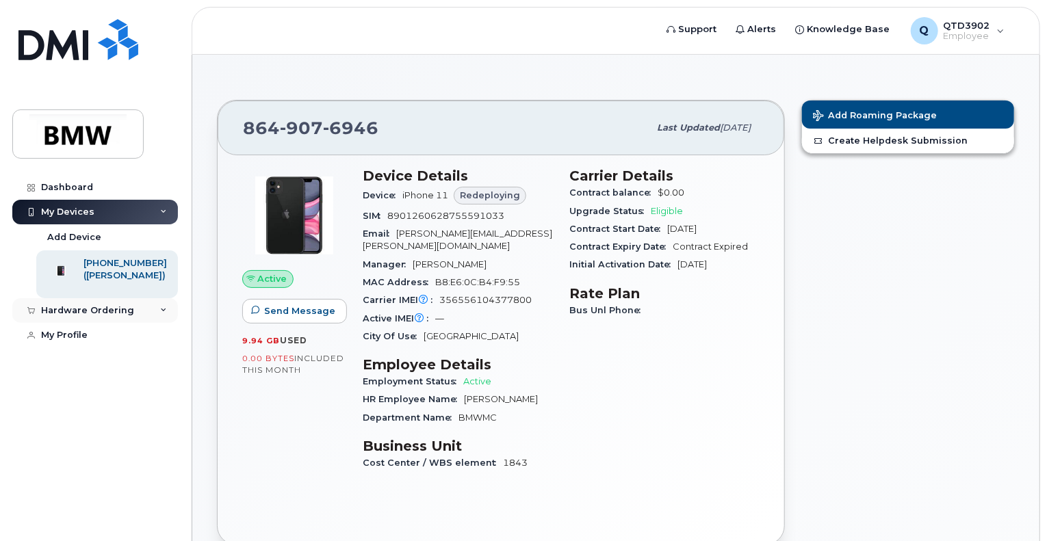
click at [103, 316] on div "Hardware Ordering" at bounding box center [87, 310] width 93 height 11
click at [96, 347] on link "My Orders" at bounding box center [107, 336] width 142 height 26
